Goal: Check status: Check status

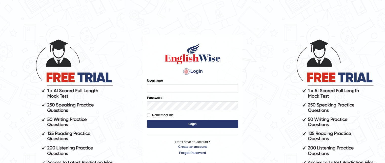
type input "anitarani2024"
click at [162, 125] on button "Login" at bounding box center [192, 124] width 91 height 8
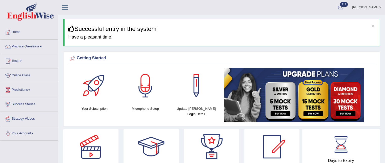
drag, startPoint x: 308, startPoint y: 54, endPoint x: 333, endPoint y: 0, distance: 59.6
click at [293, 25] on div "× Successful entry in the system Have a pleasant time!" at bounding box center [221, 32] width 316 height 27
click at [289, 26] on h3 "Successful entry in the system" at bounding box center [221, 29] width 307 height 7
click at [18, 61] on link "Tests" at bounding box center [29, 60] width 58 height 13
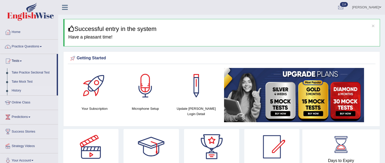
click at [15, 91] on link "History" at bounding box center [32, 90] width 47 height 9
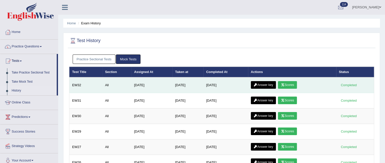
click at [291, 83] on link "Scores" at bounding box center [287, 85] width 19 height 8
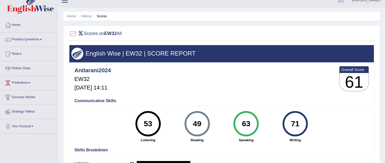
scroll to position [6, 0]
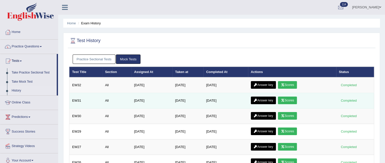
click at [290, 97] on link "Scores" at bounding box center [287, 100] width 19 height 8
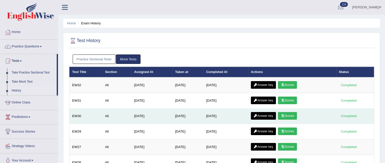
click at [289, 114] on link "Scores" at bounding box center [287, 116] width 19 height 8
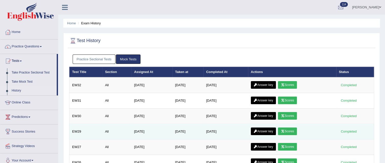
click at [284, 127] on link "Scores" at bounding box center [287, 131] width 19 height 8
